Goal: Transaction & Acquisition: Purchase product/service

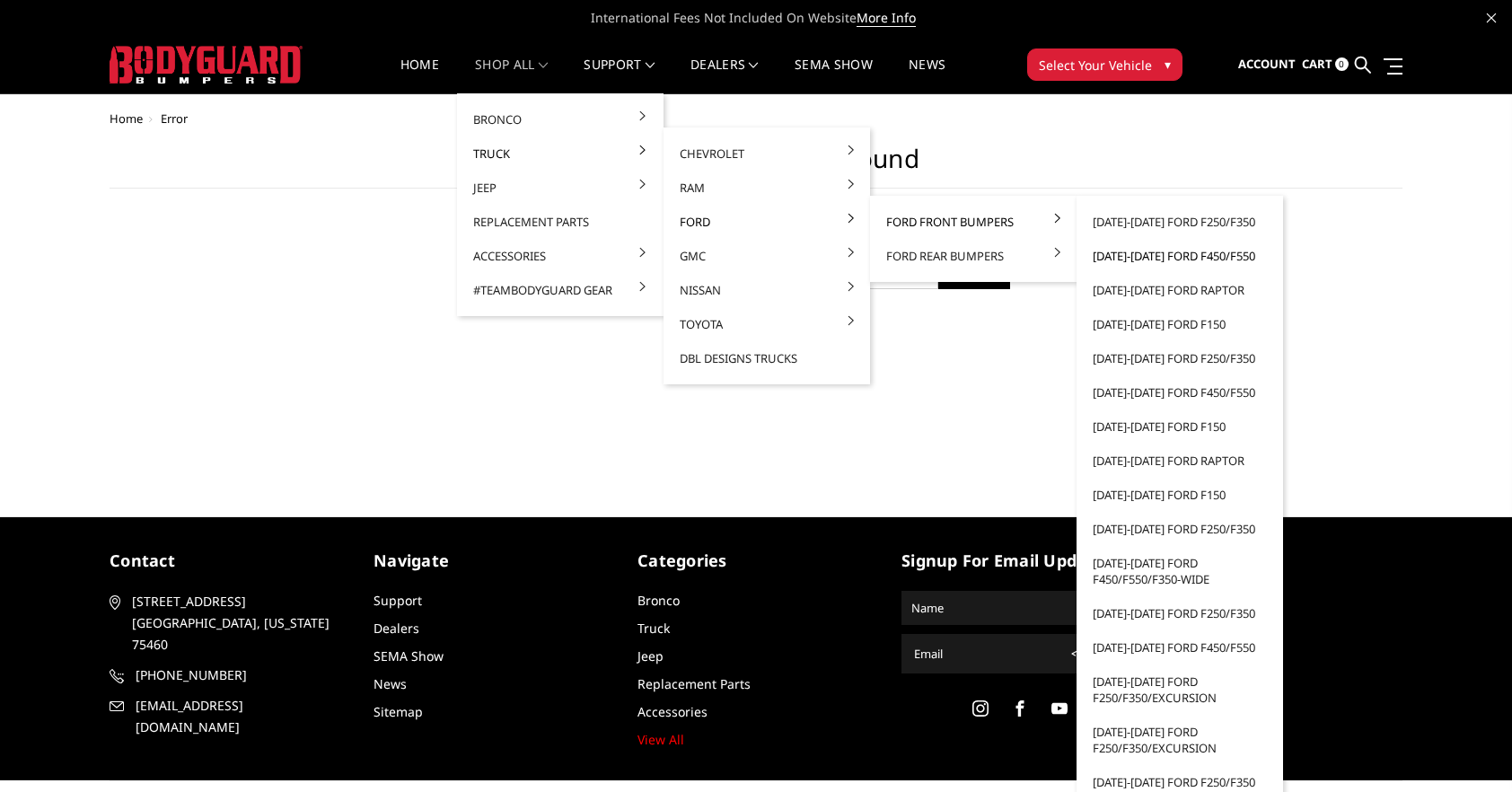
click at [1106, 256] on link "[DATE]-[DATE] Ford F450/F550" at bounding box center [1180, 256] width 193 height 34
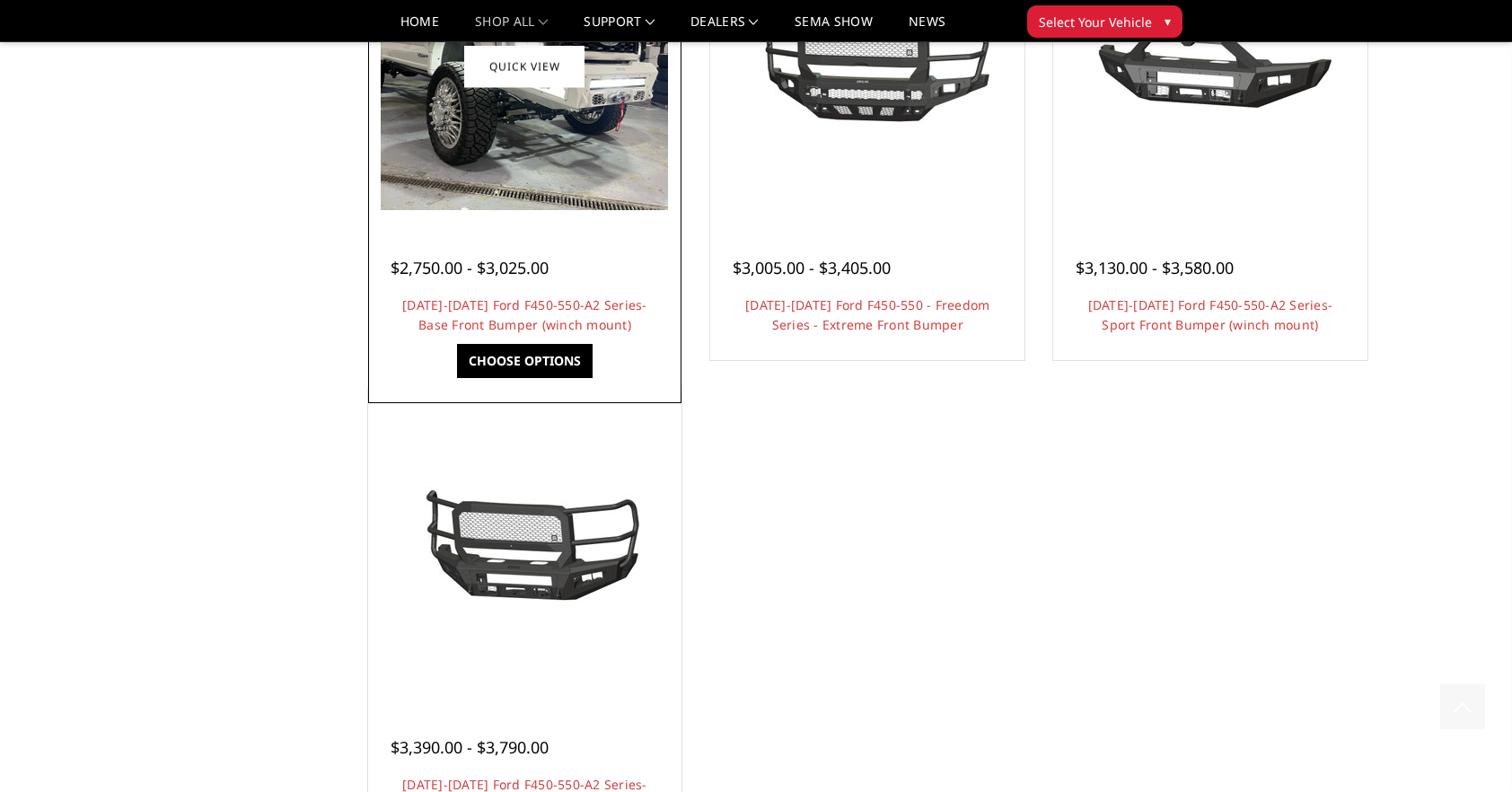
scroll to position [1527, 0]
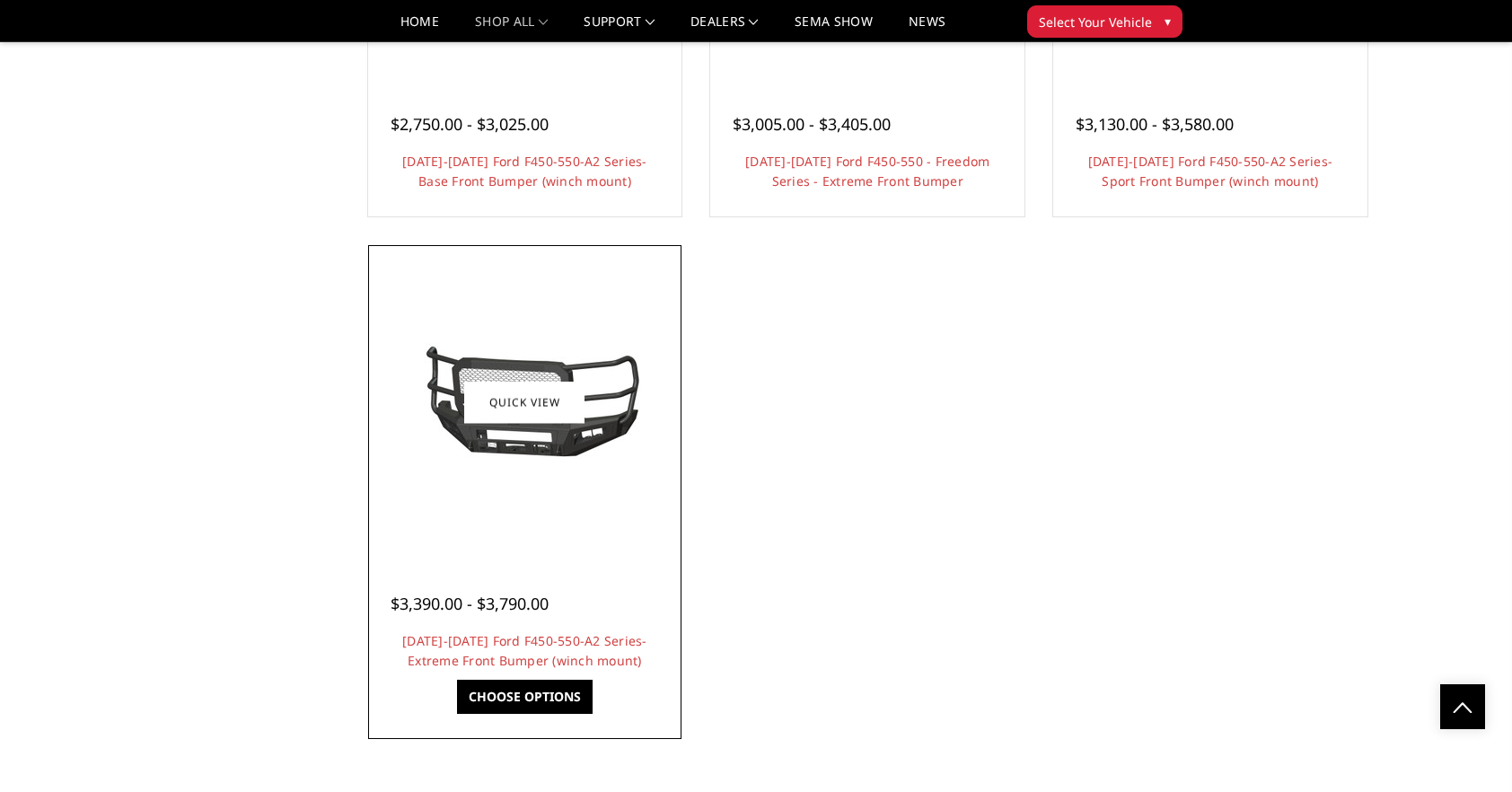
click at [435, 320] on div at bounding box center [525, 402] width 305 height 305
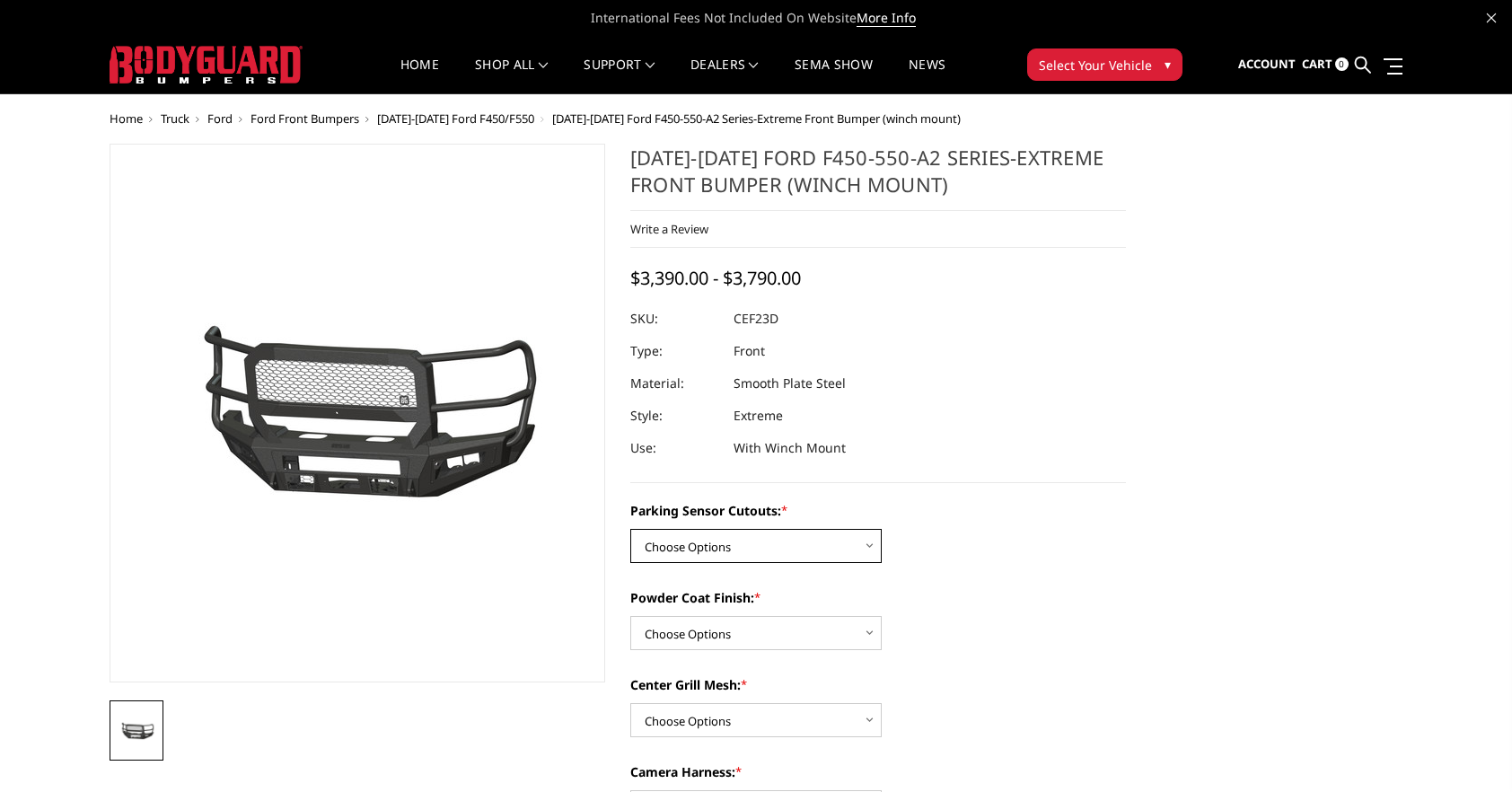
click at [871, 551] on select "Choose Options No-Without Parking Sensor Cutouts Yes-With Parking Sensor Cutouts" at bounding box center [756, 546] width 252 height 34
click at [985, 461] on dl "SKU: CEF23D UPC: Type: Front Material: Smooth Plate Steel Style: Extreme Use: W…" at bounding box center [879, 383] width 496 height 162
click at [1495, 15] on icon at bounding box center [1492, 18] width 9 height 9
